Goal: Task Accomplishment & Management: Use online tool/utility

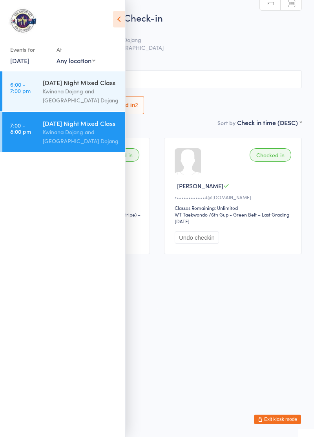
click at [115, 25] on icon at bounding box center [119, 19] width 12 height 16
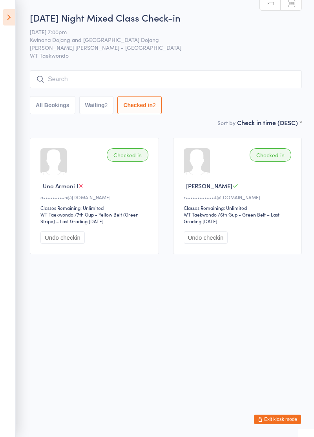
click at [74, 82] on input "search" at bounding box center [166, 79] width 272 height 18
type input "[PERSON_NAME]"
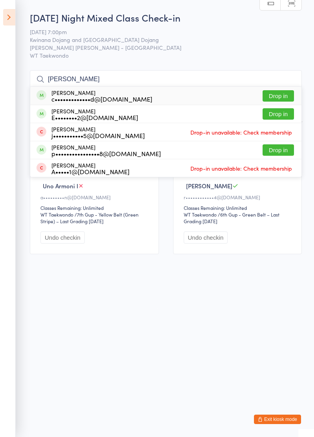
click at [283, 97] on button "Drop in" at bounding box center [278, 95] width 31 height 11
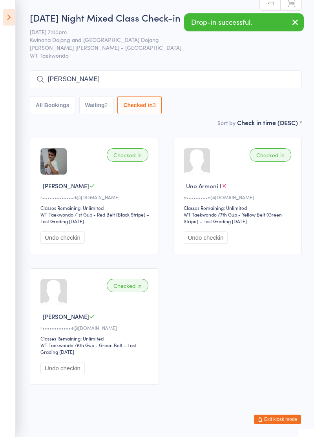
type input "[PERSON_NAME]"
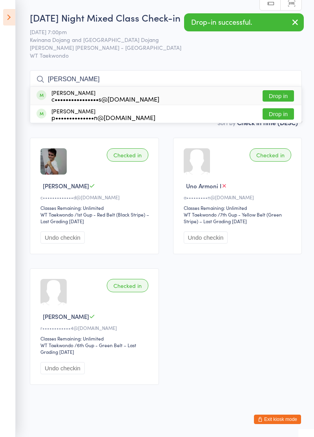
click at [279, 95] on button "Drop in" at bounding box center [278, 95] width 31 height 11
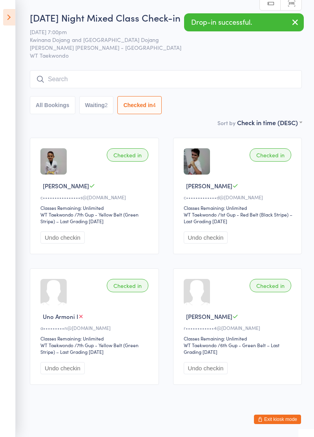
click at [76, 238] on button "Undo checkin" at bounding box center [62, 238] width 44 height 12
click at [156, 80] on input "search" at bounding box center [166, 79] width 272 height 18
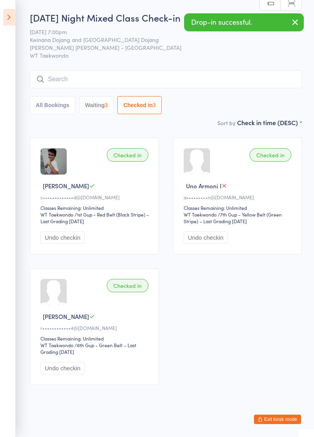
scroll to position [1, 0]
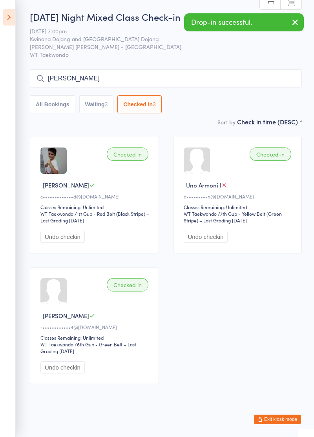
type input "[PERSON_NAME]"
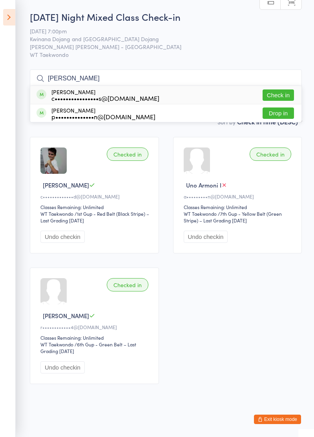
click at [280, 116] on button "Drop in" at bounding box center [278, 113] width 31 height 11
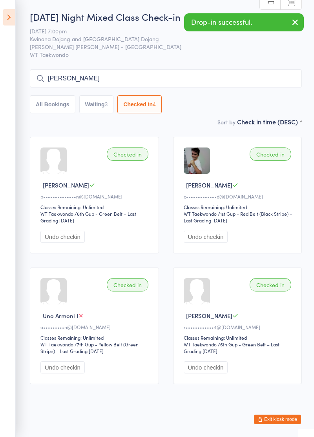
type input "[PERSON_NAME]"
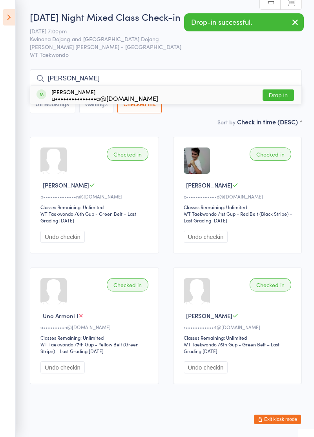
click at [283, 97] on button "Drop in" at bounding box center [278, 95] width 31 height 11
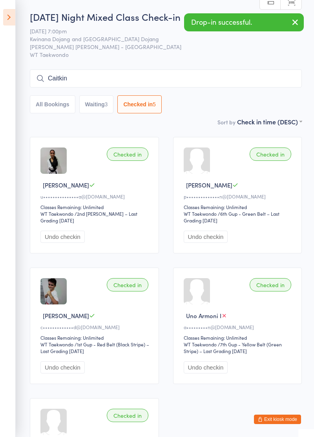
type input "Caitkin"
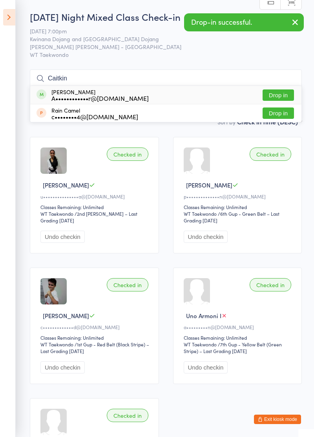
click at [280, 97] on button "Drop in" at bounding box center [278, 95] width 31 height 11
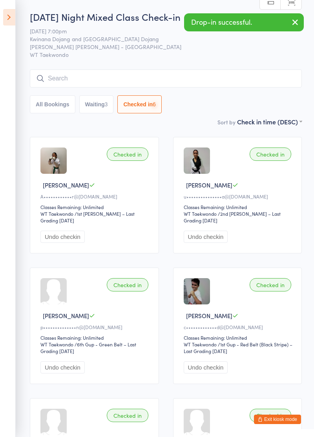
scroll to position [0, 0]
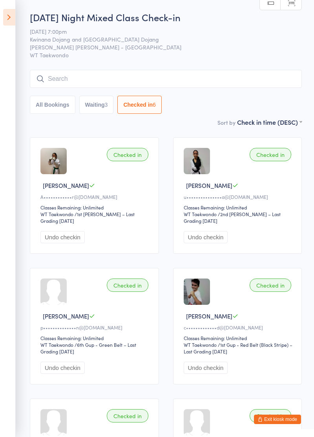
click at [63, 82] on input "search" at bounding box center [166, 79] width 272 height 18
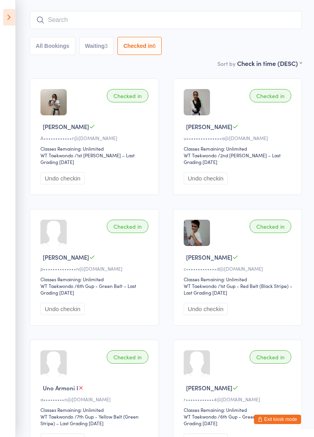
scroll to position [71, 0]
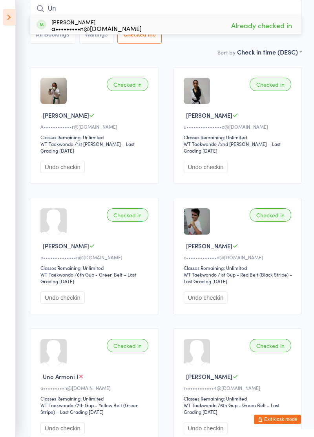
type input "U"
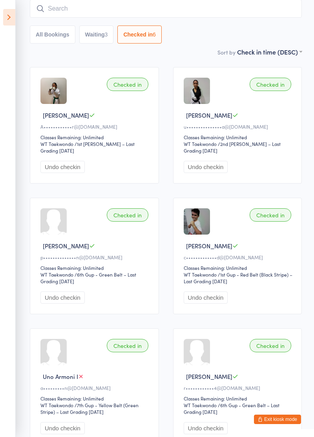
type input "R"
type input "Ayaan"
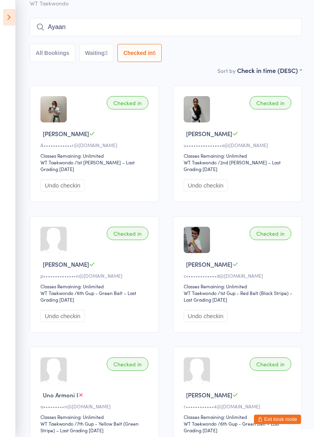
scroll to position [31, 0]
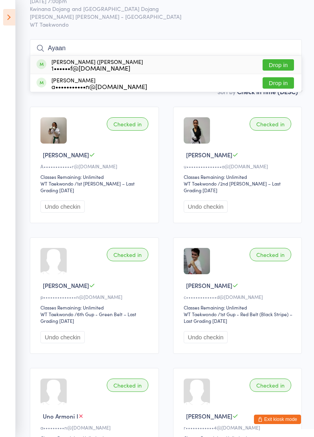
click at [287, 64] on button "Drop in" at bounding box center [278, 64] width 31 height 11
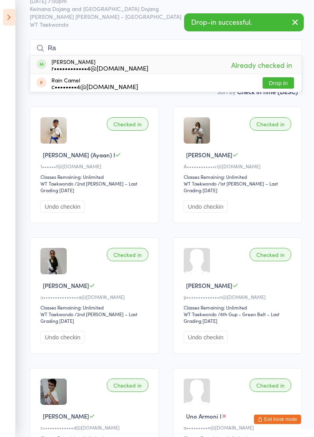
type input "R"
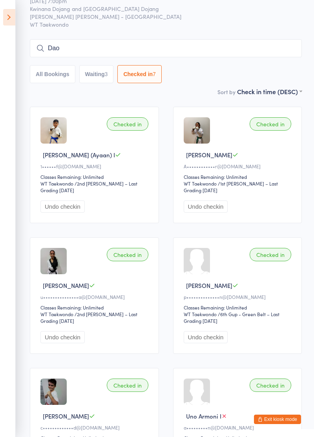
type input "Dao"
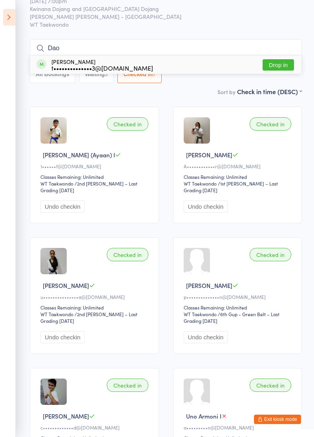
click at [285, 67] on button "Drop in" at bounding box center [278, 64] width 31 height 11
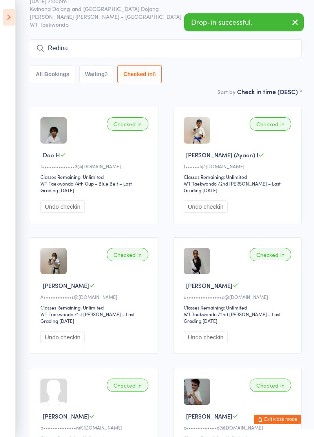
type input "Redina"
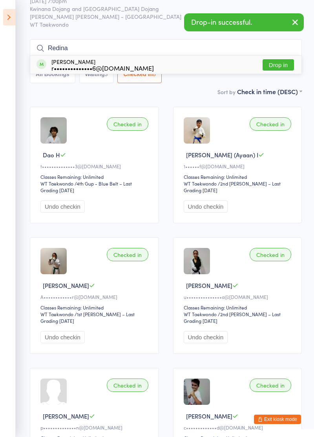
click at [291, 70] on button "Drop in" at bounding box center [278, 64] width 31 height 11
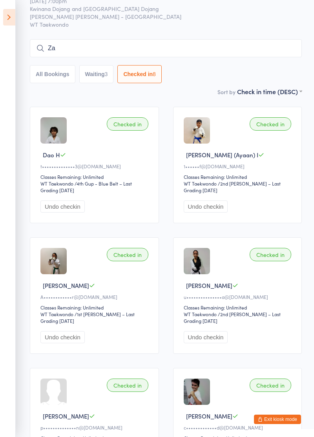
type input "Z"
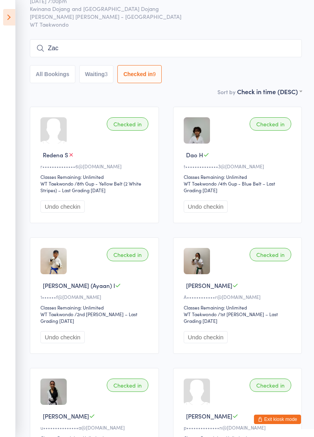
type input "[PERSON_NAME]"
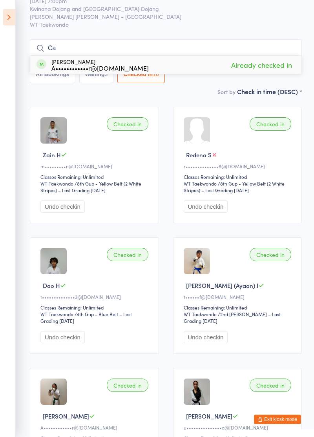
type input "C"
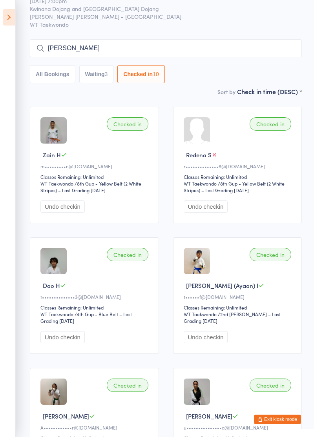
type input "[PERSON_NAME]"
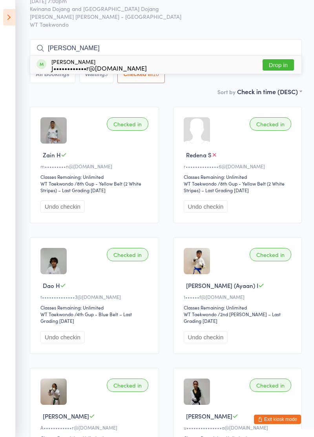
click at [283, 68] on button "Drop in" at bounding box center [278, 64] width 31 height 11
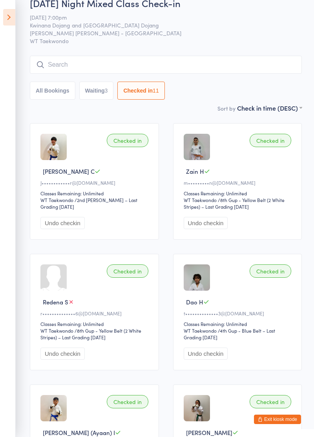
scroll to position [0, 0]
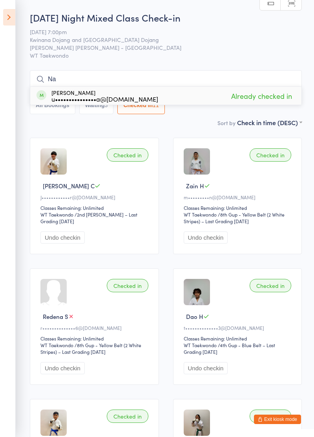
type input "N"
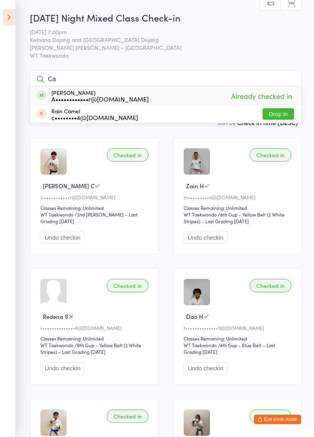
type input "C"
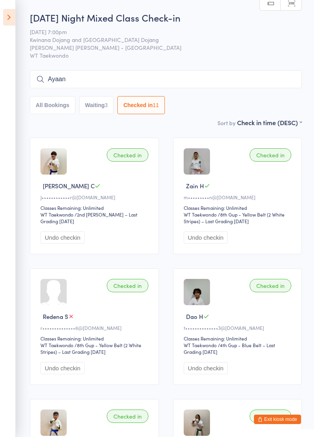
type input "Ayaan"
